Goal: Navigation & Orientation: Find specific page/section

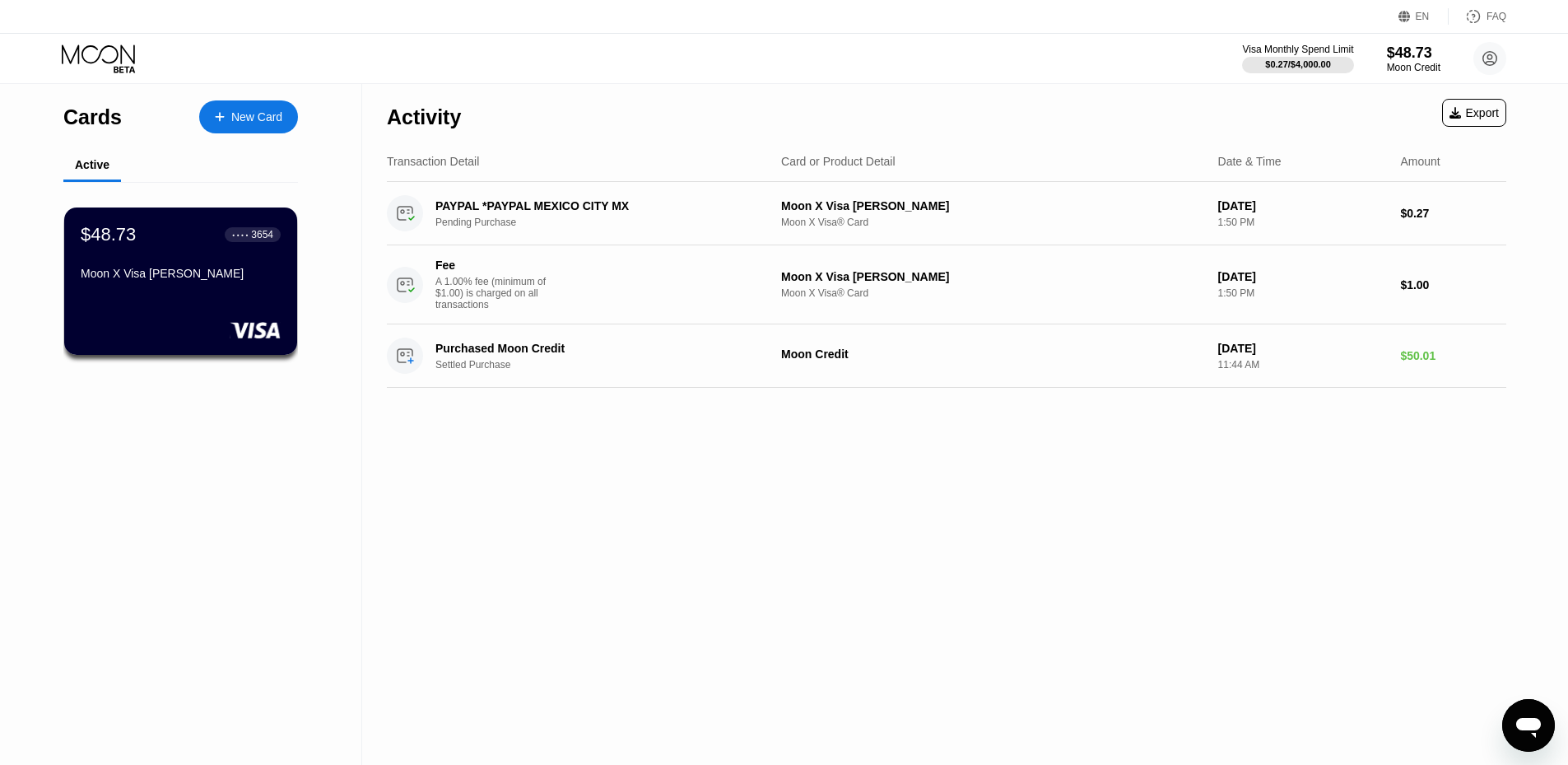
click at [1142, 474] on div "Activity Export Transaction Detail Card or Product Detail Date & Time Amount PA…" at bounding box center [946, 424] width 1169 height 681
click at [1492, 50] on circle at bounding box center [1490, 59] width 33 height 33
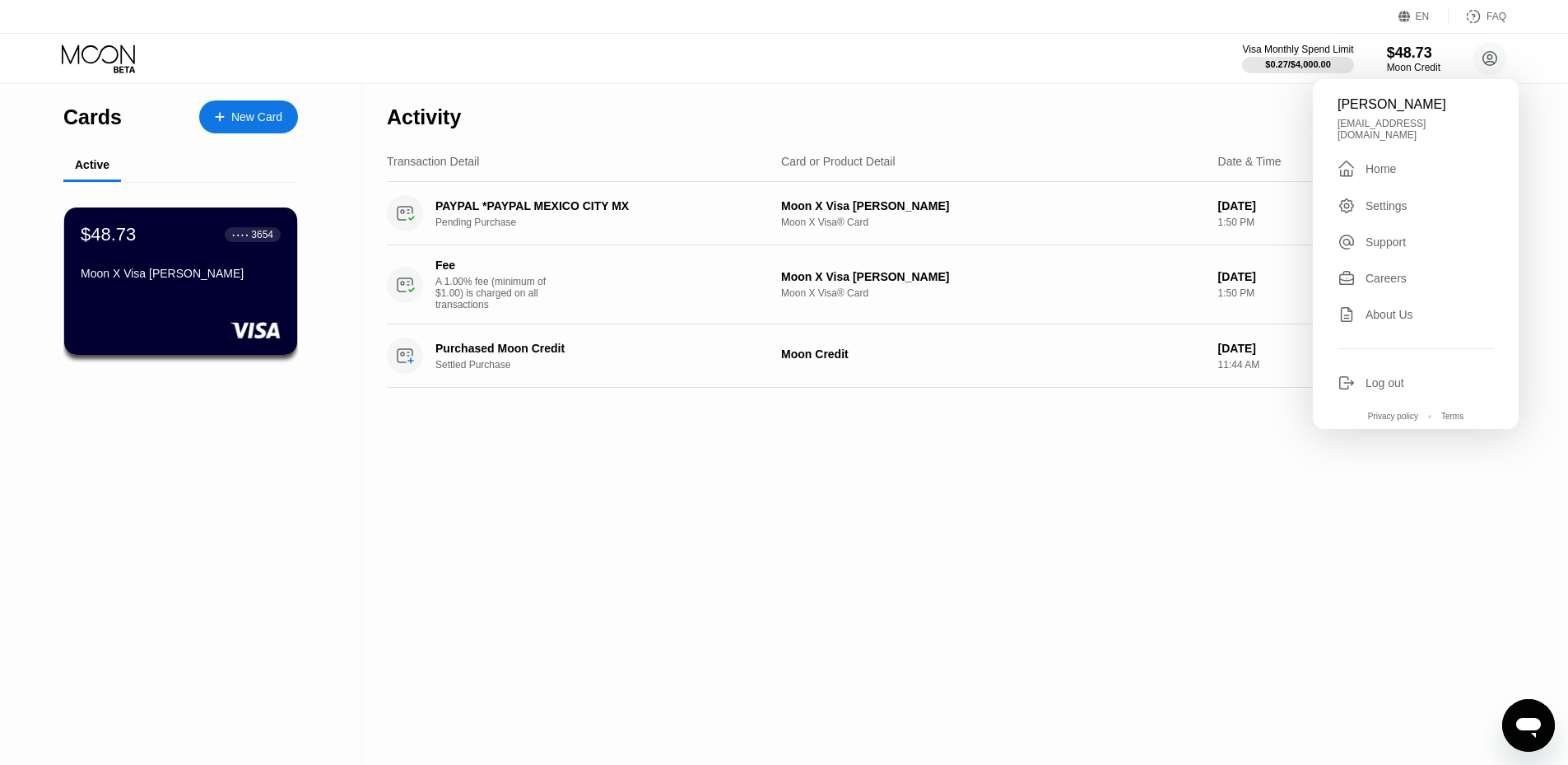
click at [1396, 201] on div "Settings" at bounding box center [1387, 206] width 42 height 13
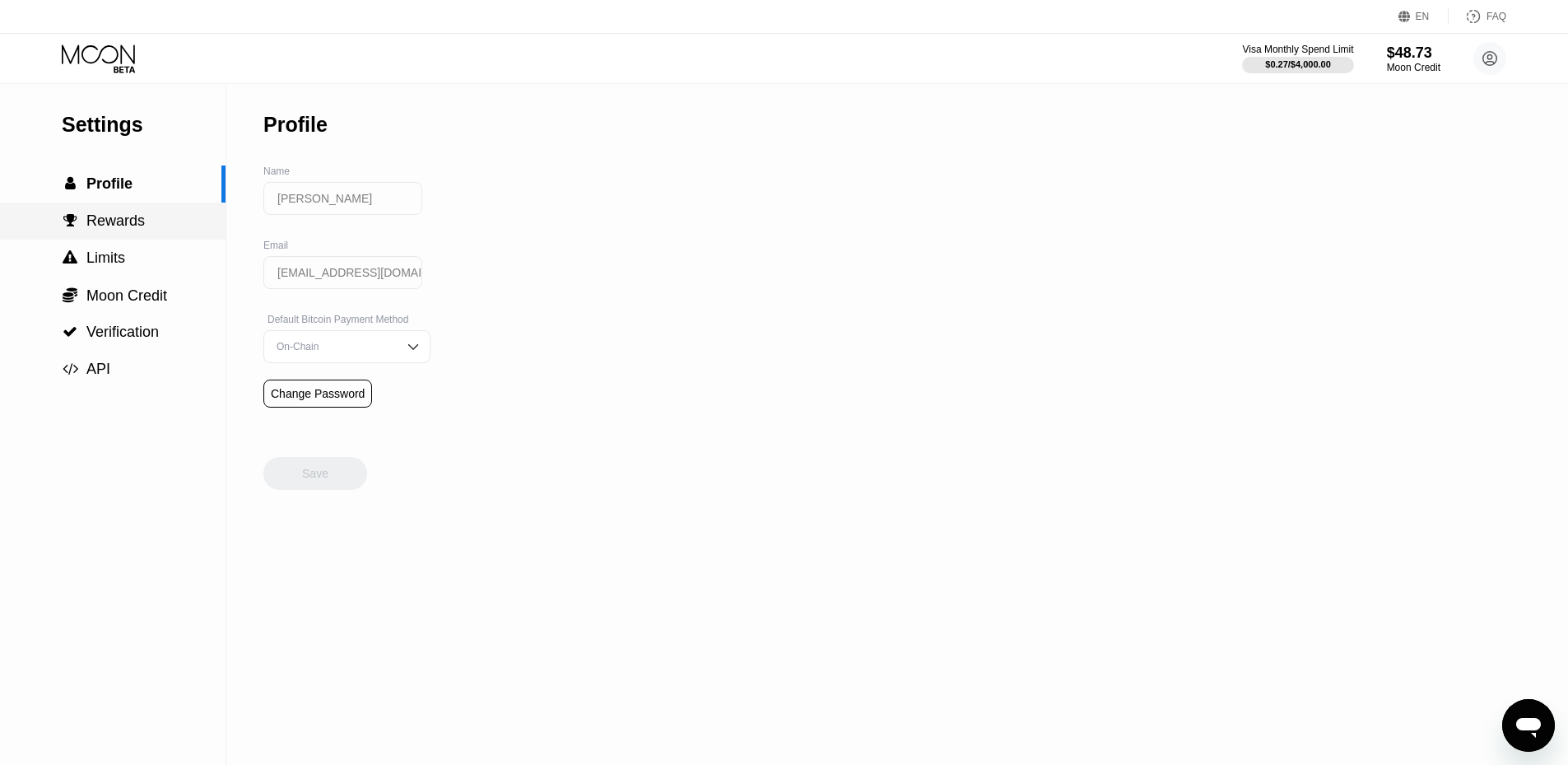
click at [132, 229] on span "Rewards" at bounding box center [115, 220] width 59 height 16
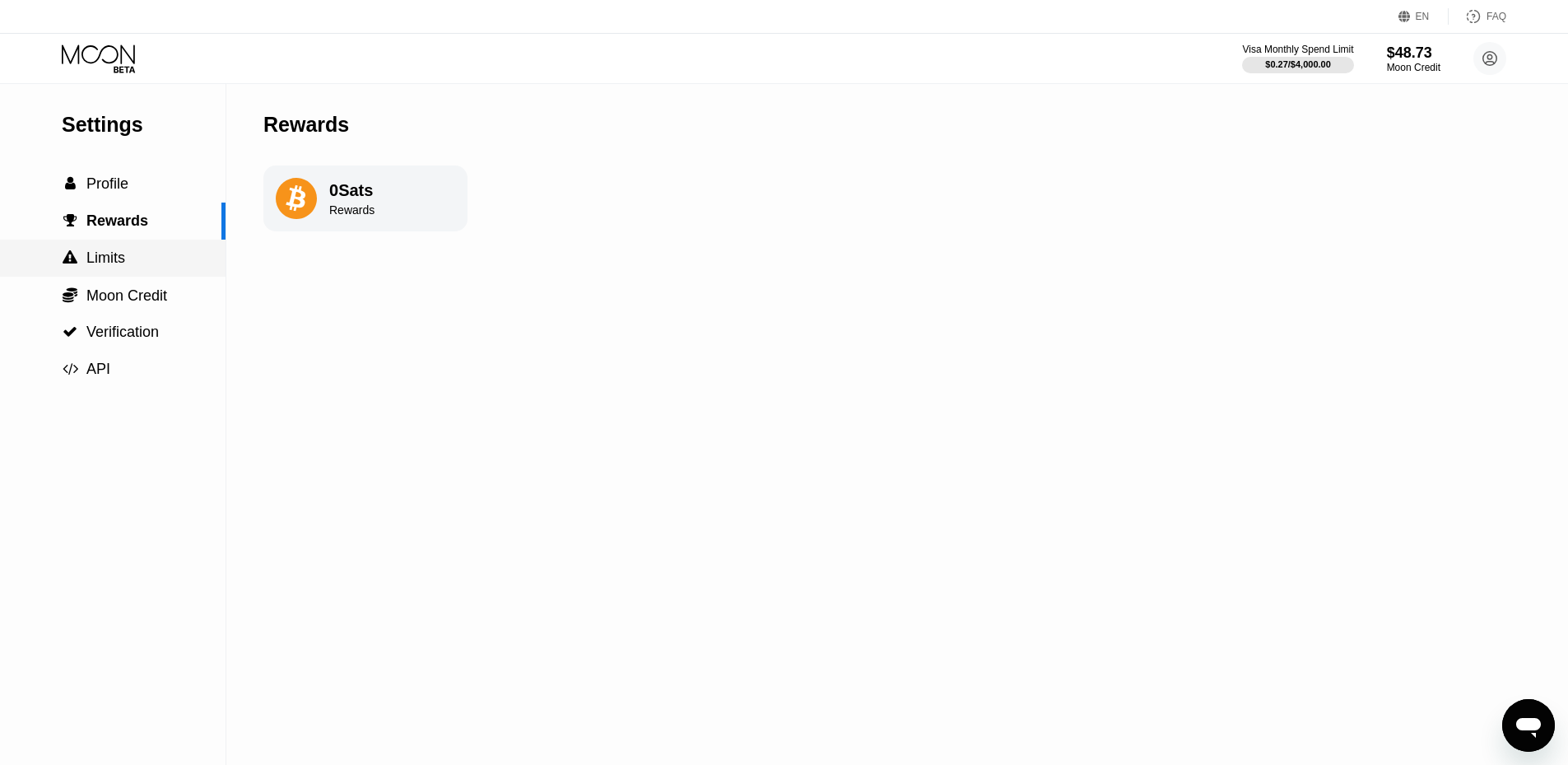
click at [125, 265] on div " Limits" at bounding box center [112, 259] width 226 height 17
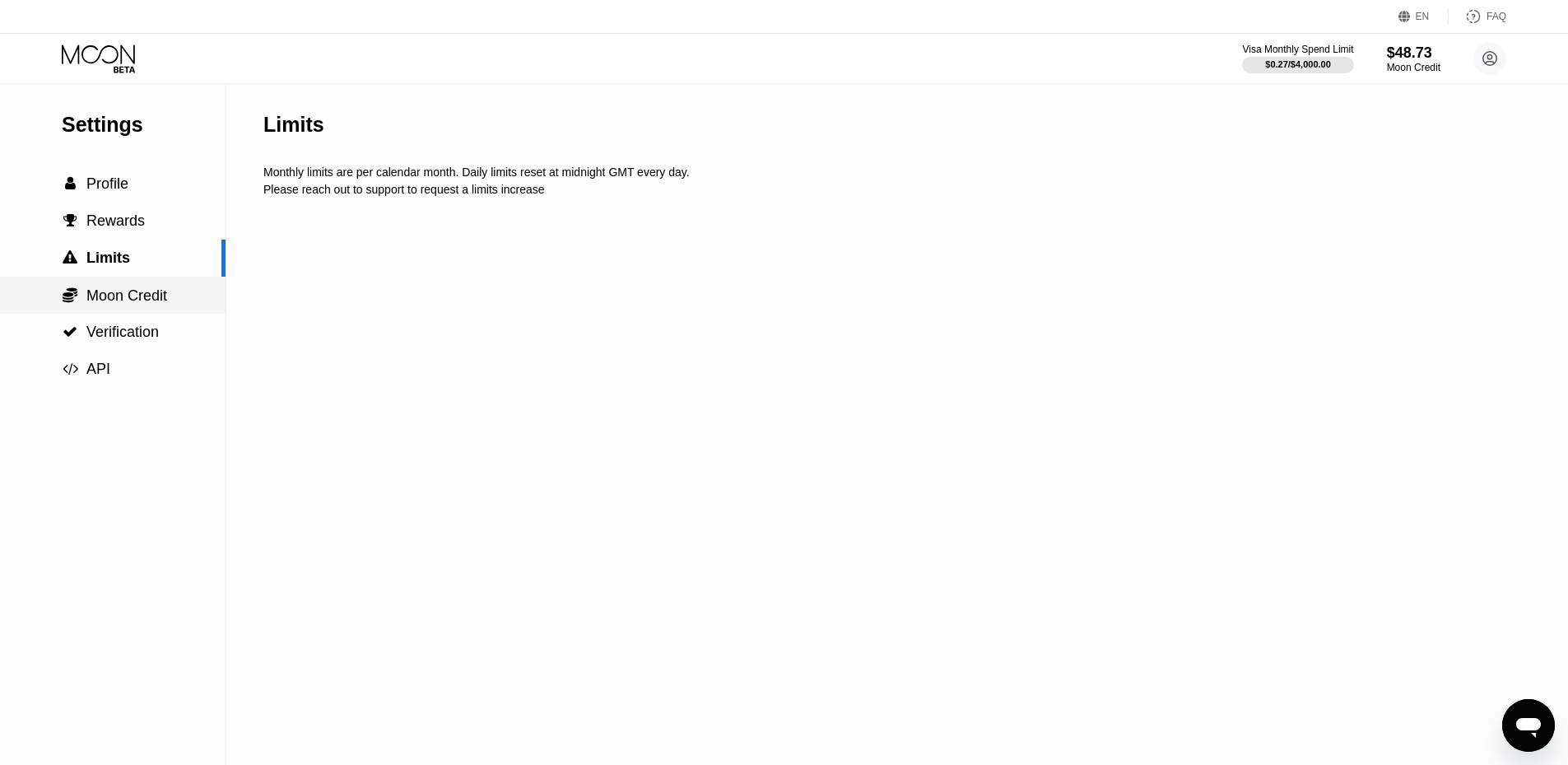
click at [135, 299] on span "Moon Credit" at bounding box center [127, 295] width 81 height 16
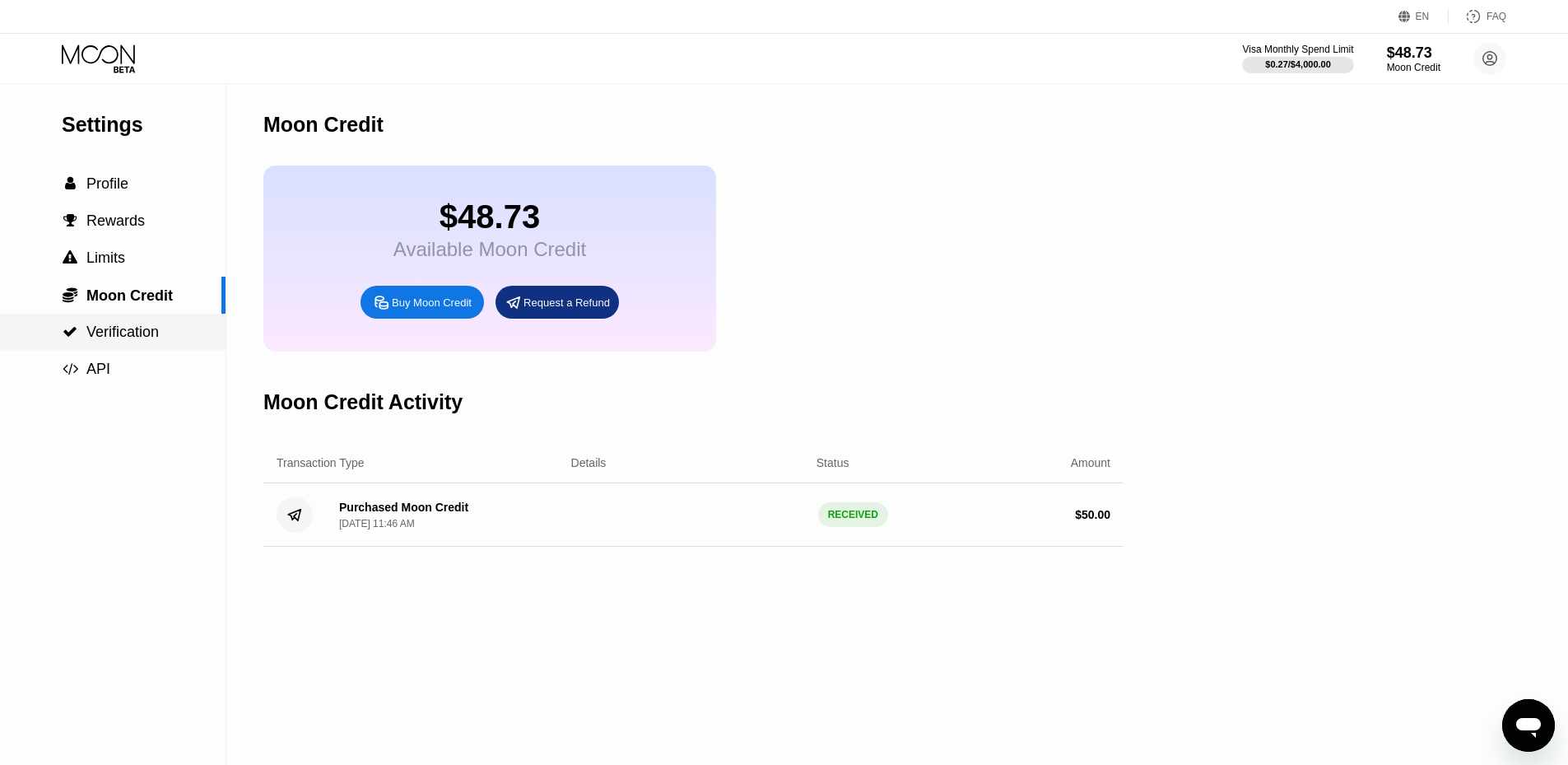
click at [135, 340] on span "Verification" at bounding box center [122, 332] width 72 height 16
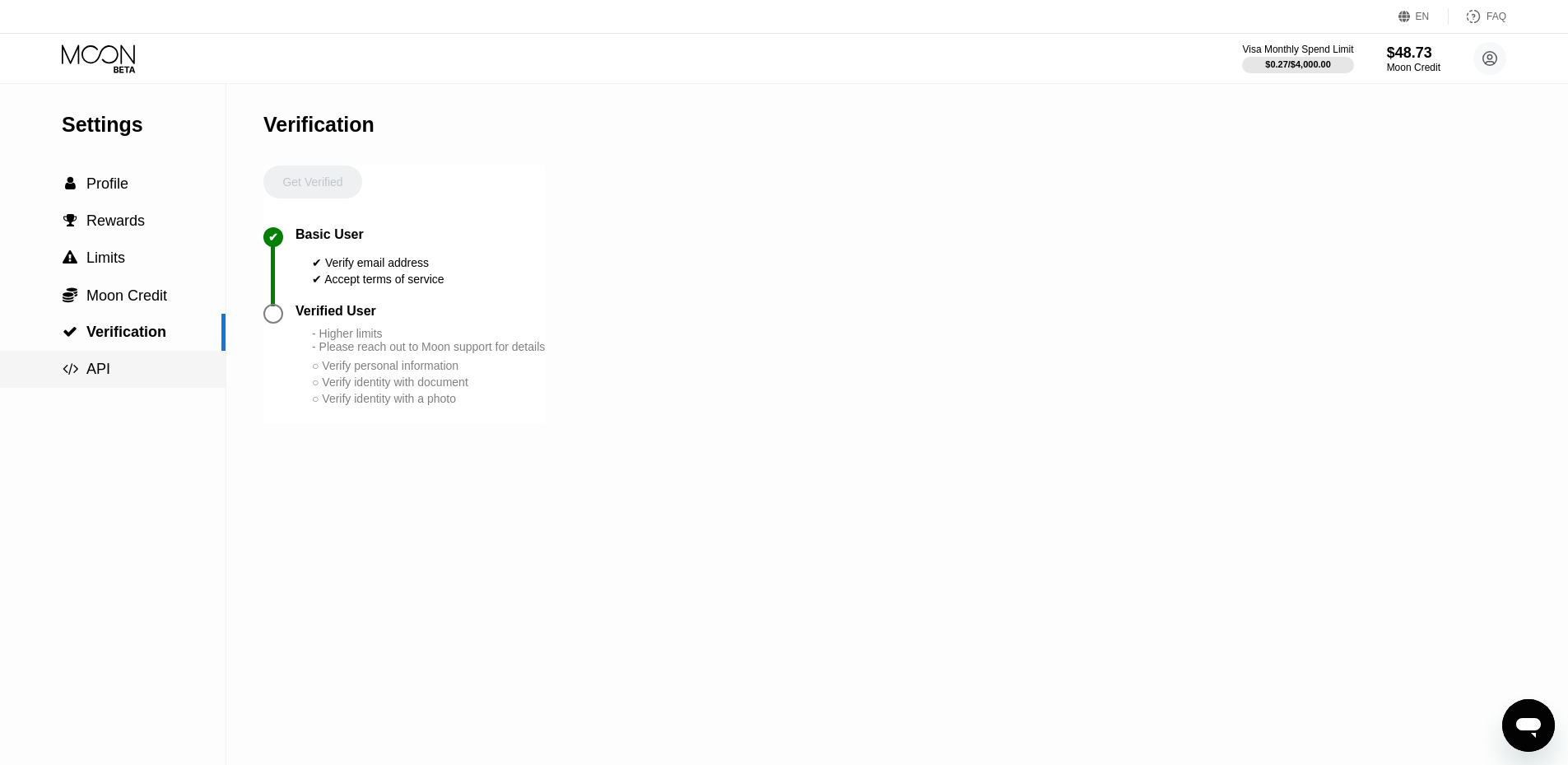
click at [121, 378] on div " API" at bounding box center [112, 369] width 226 height 17
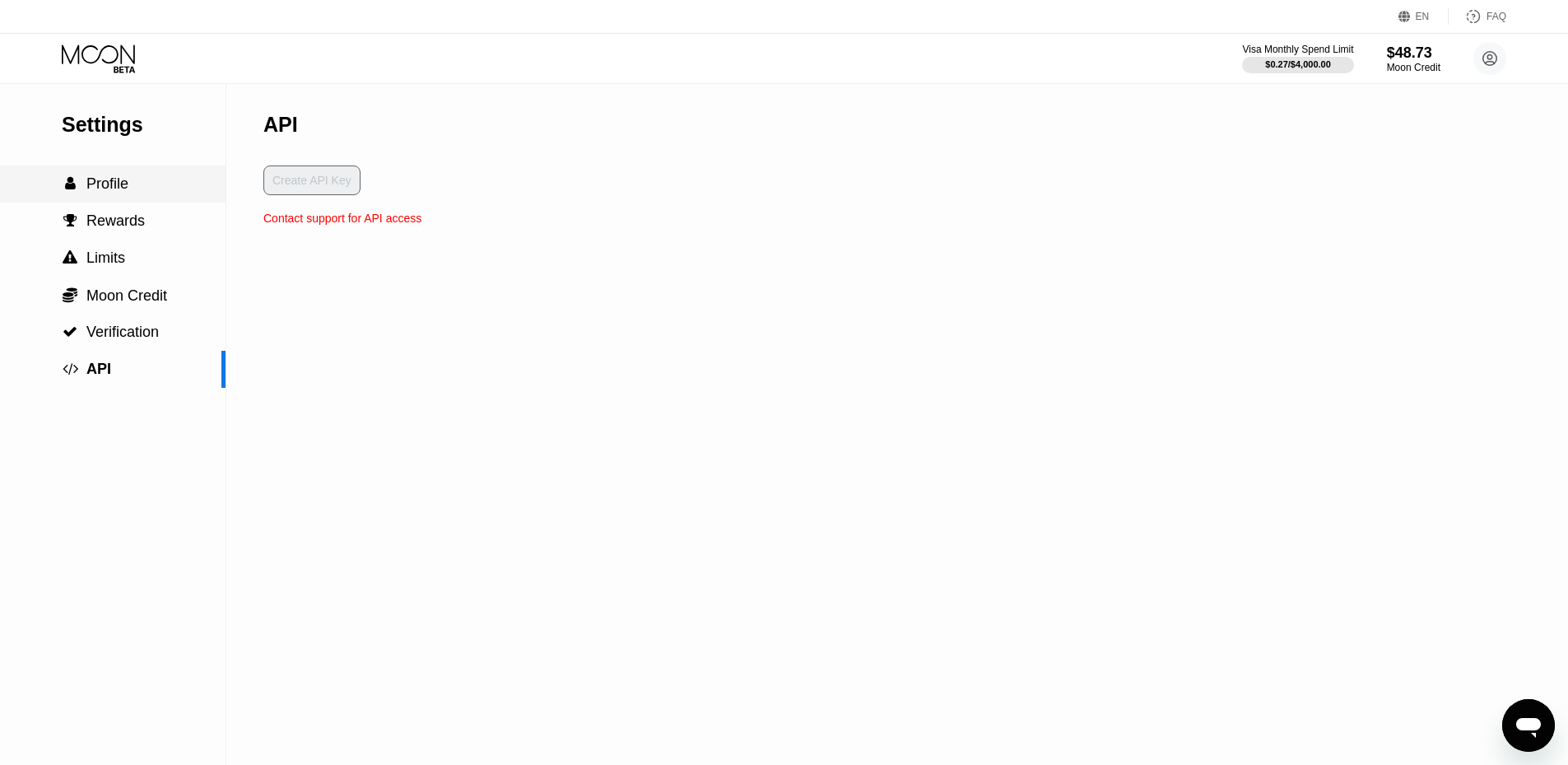
click at [107, 187] on span "Profile" at bounding box center [108, 184] width 42 height 16
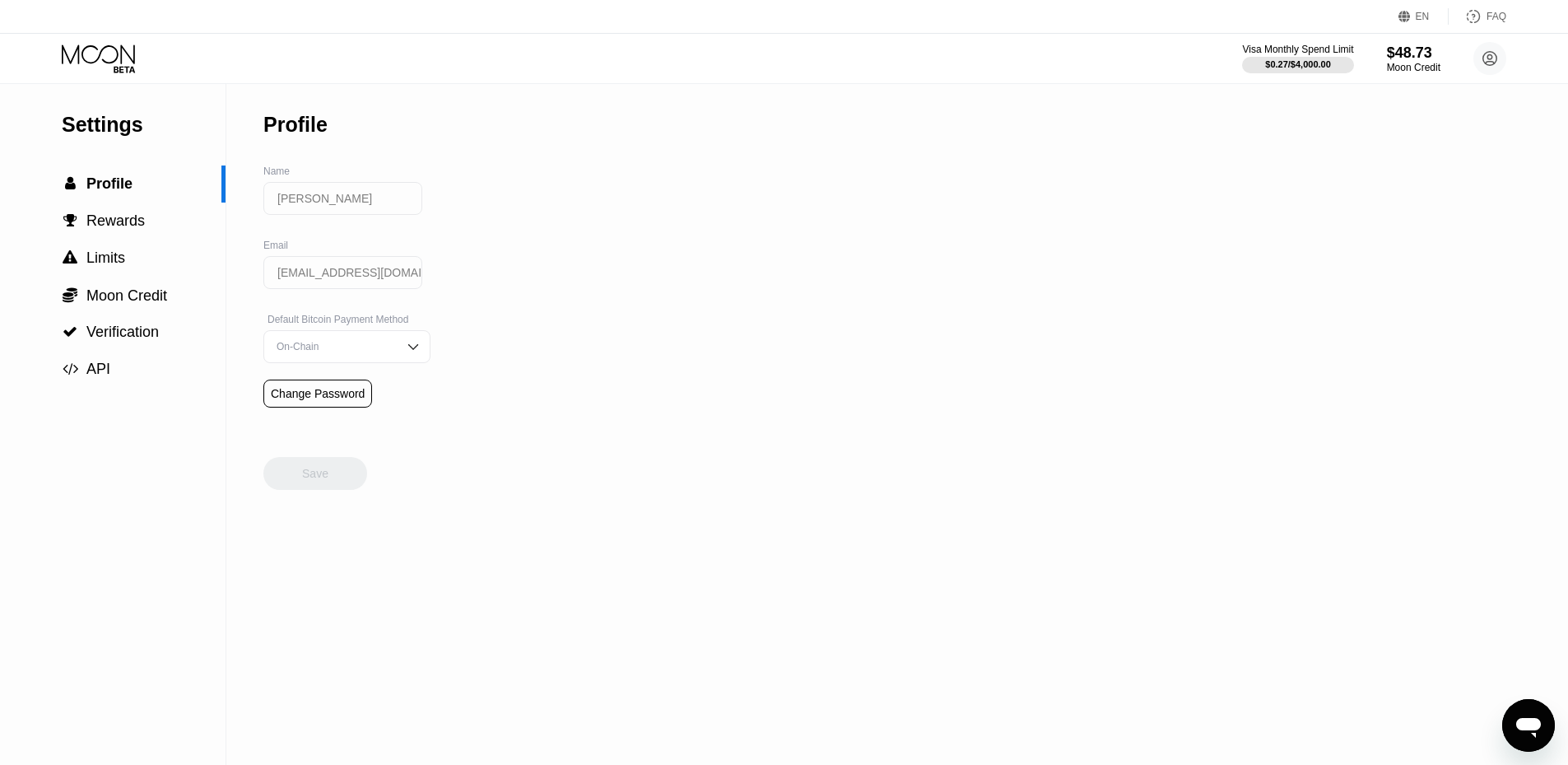
click at [98, 135] on div "Settings" at bounding box center [143, 124] width 164 height 24
click at [112, 49] on icon at bounding box center [100, 59] width 77 height 29
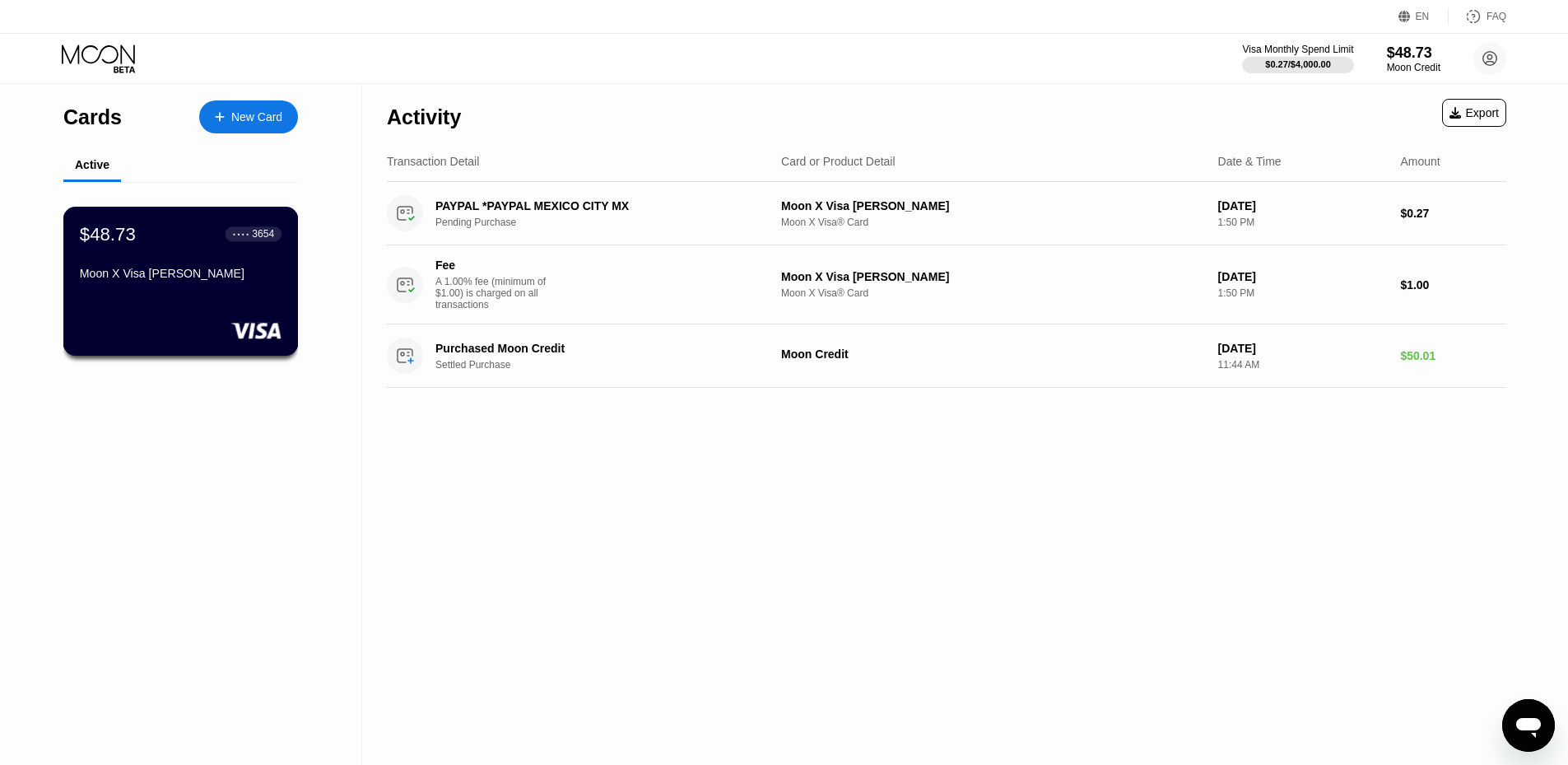
click at [195, 275] on div "Moon X Visa [PERSON_NAME]" at bounding box center [181, 274] width 202 height 13
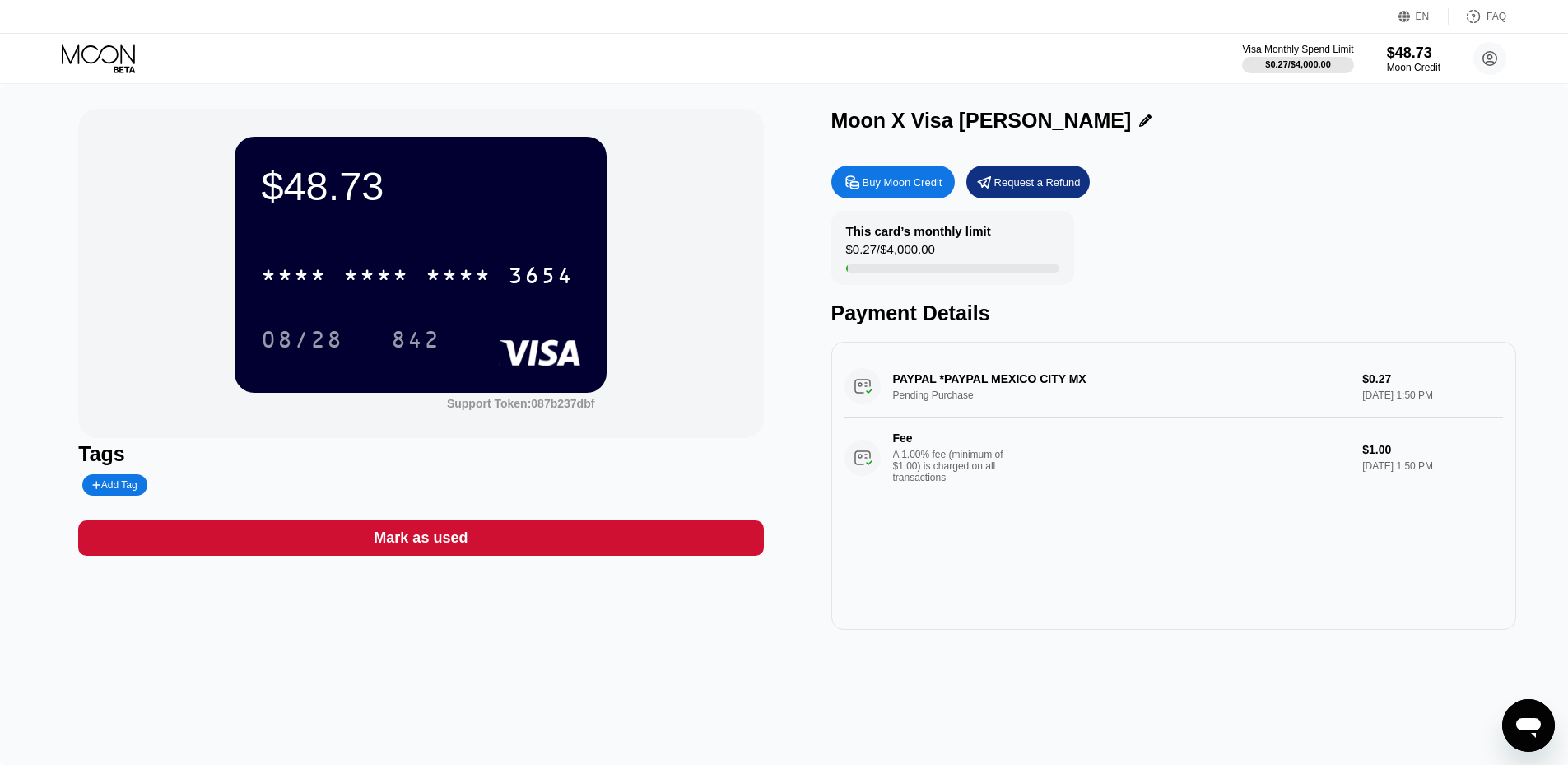
drag, startPoint x: 829, startPoint y: 124, endPoint x: 893, endPoint y: 122, distance: 64.0
click at [893, 122] on div "$48.73 * * * * * * * * * * * * 3654 08/28 842 Support Token: 087b237dbf Tags Ad…" at bounding box center [784, 369] width 1412 height 521
drag, startPoint x: 836, startPoint y: 120, endPoint x: 902, endPoint y: 122, distance: 66.0
click at [902, 122] on div "Moon X Visa [PERSON_NAME]" at bounding box center [981, 120] width 301 height 24
copy div "Moon X"
